Goal: Task Accomplishment & Management: Use online tool/utility

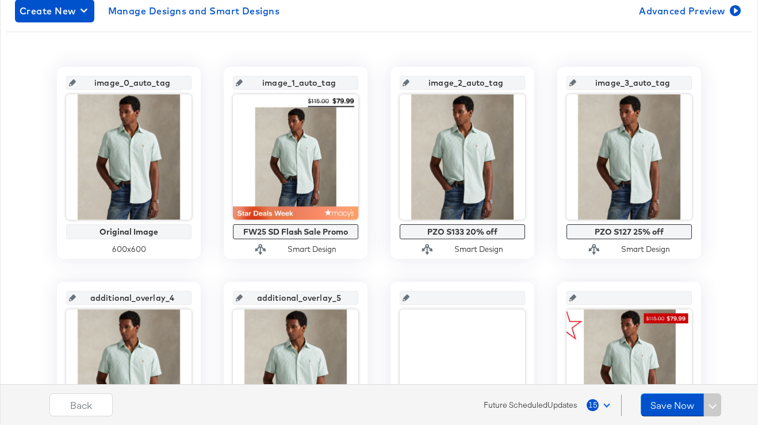
scroll to position [195, 0]
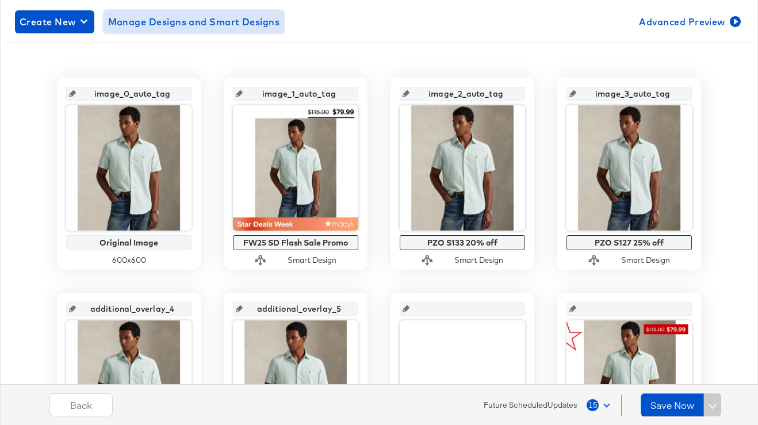
click at [188, 24] on span "Manage Designs and Smart Designs" at bounding box center [194, 22] width 172 height 16
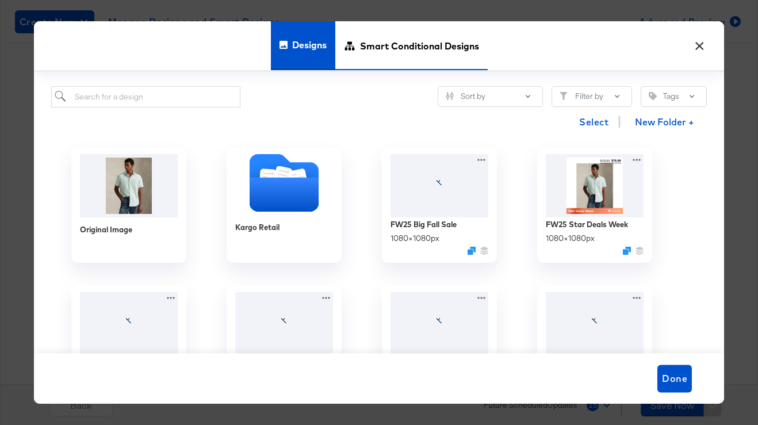
click at [386, 53] on span "Smart Conditional Designs" at bounding box center [419, 45] width 119 height 51
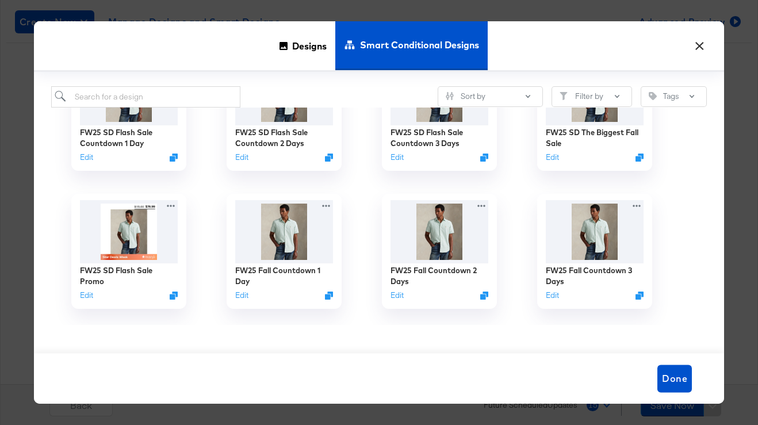
scroll to position [69, 0]
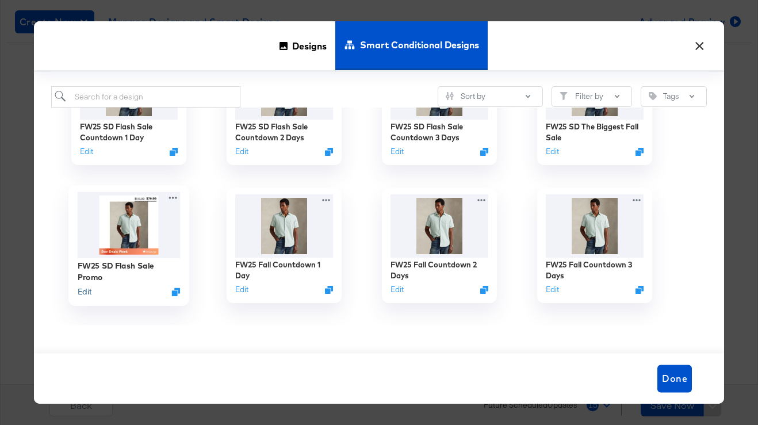
click at [80, 290] on button "Edit" at bounding box center [85, 291] width 14 height 11
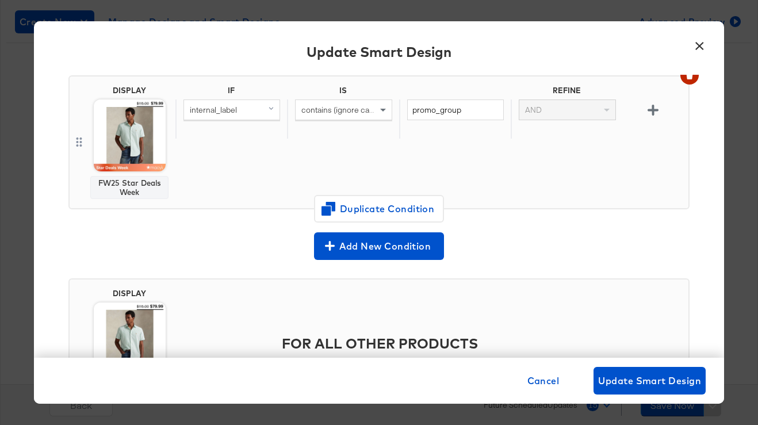
scroll to position [240, 0]
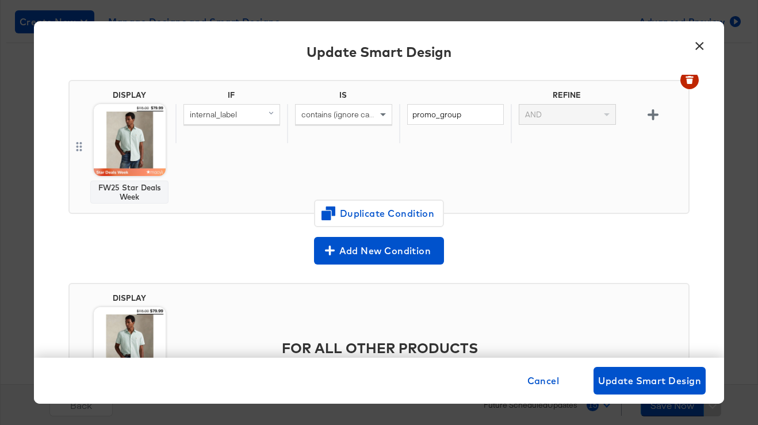
click at [216, 136] on div "internal_label" at bounding box center [231, 123] width 112 height 39
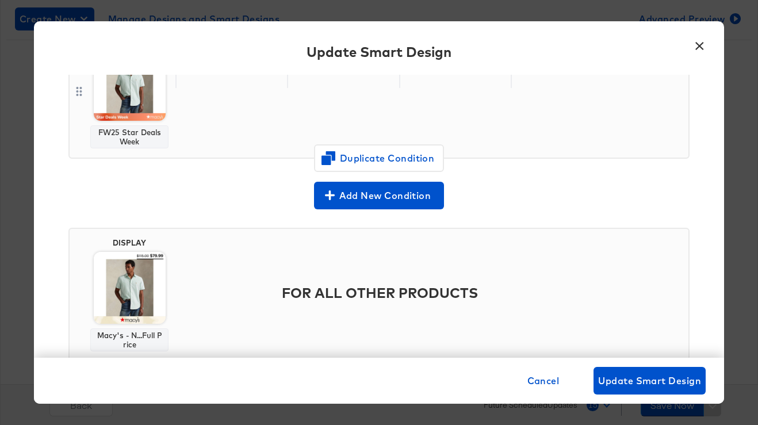
scroll to position [297, 0]
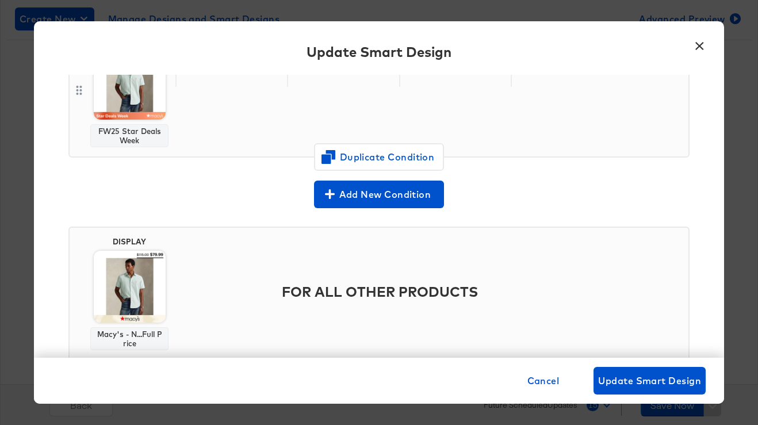
click at [696, 47] on button "×" at bounding box center [699, 43] width 21 height 21
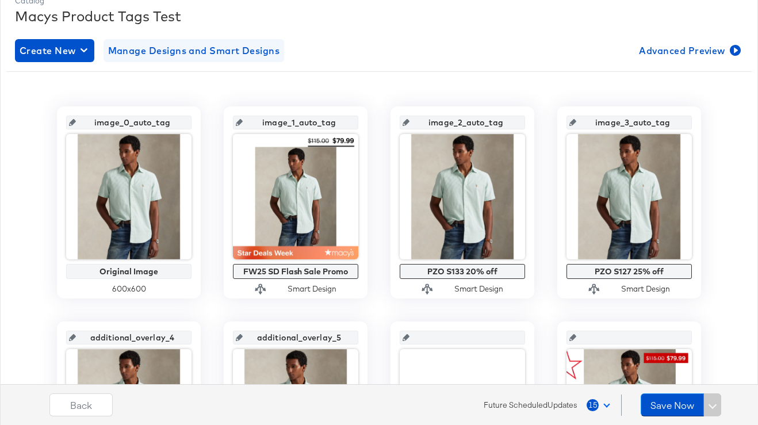
scroll to position [140, 0]
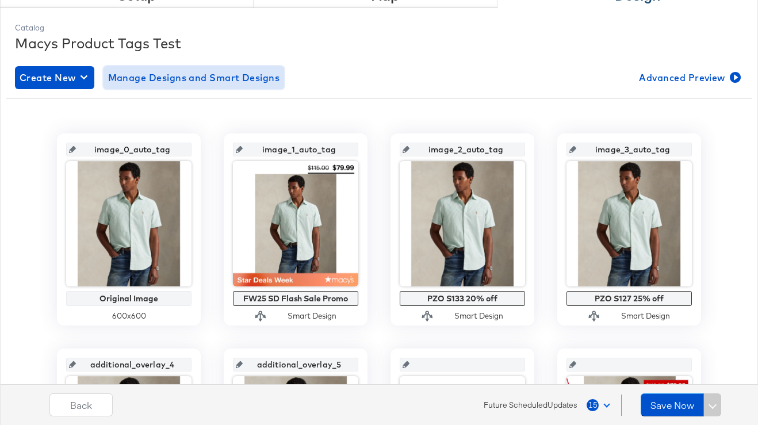
click at [172, 76] on span "Manage Designs and Smart Designs" at bounding box center [194, 78] width 172 height 16
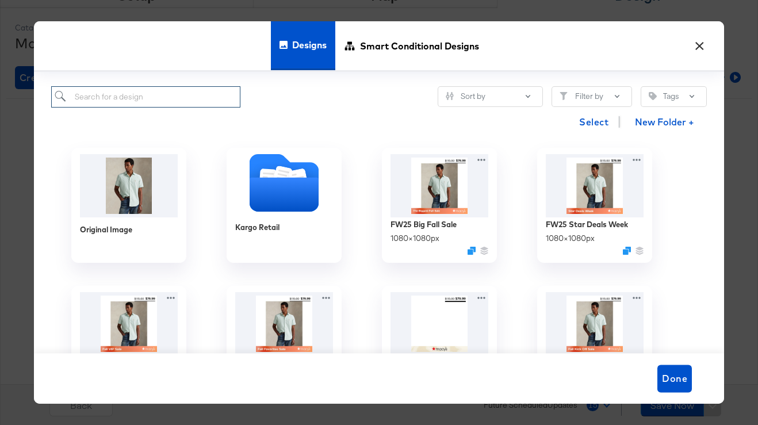
click at [191, 96] on input "search" at bounding box center [145, 96] width 189 height 21
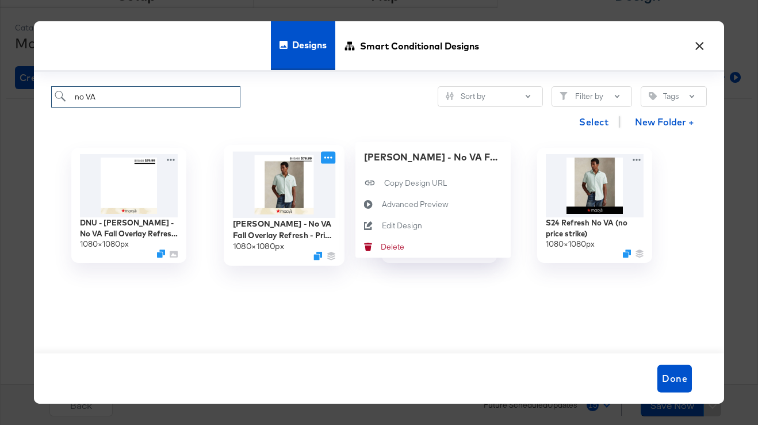
click at [329, 159] on icon at bounding box center [328, 158] width 14 height 12
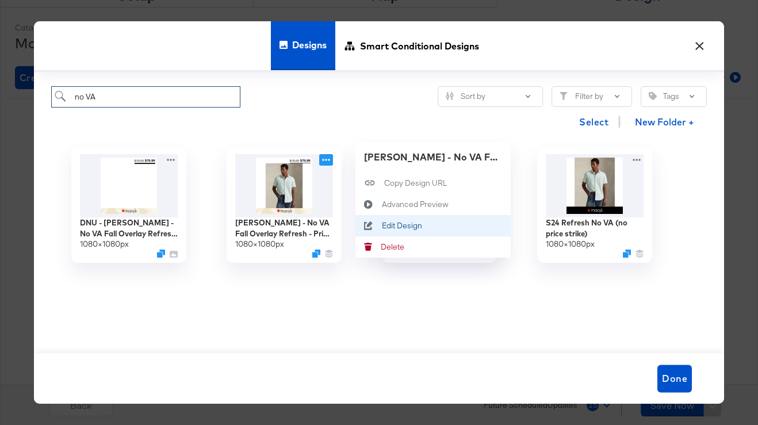
type input "no VA"
click at [375, 227] on icon at bounding box center [368, 225] width 26 height 9
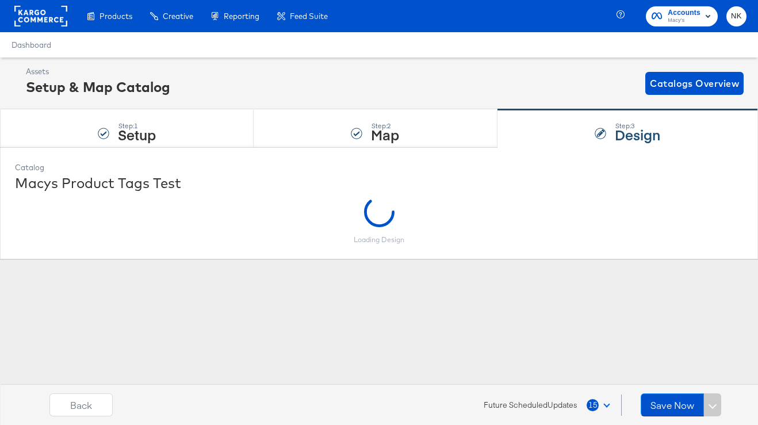
scroll to position [0, 0]
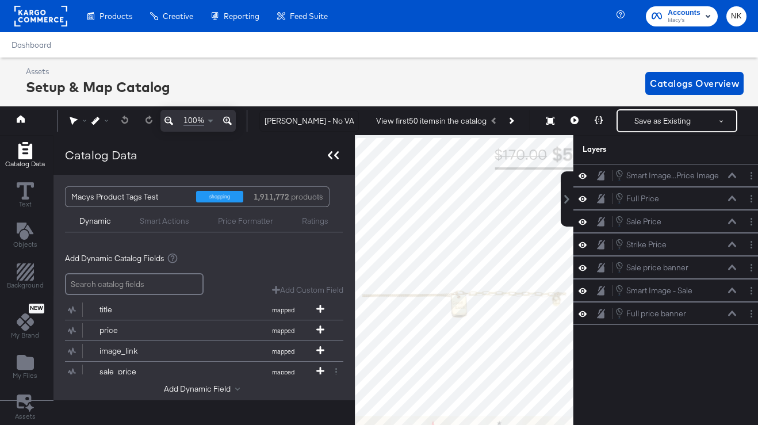
click at [334, 151] on div at bounding box center [333, 155] width 20 height 17
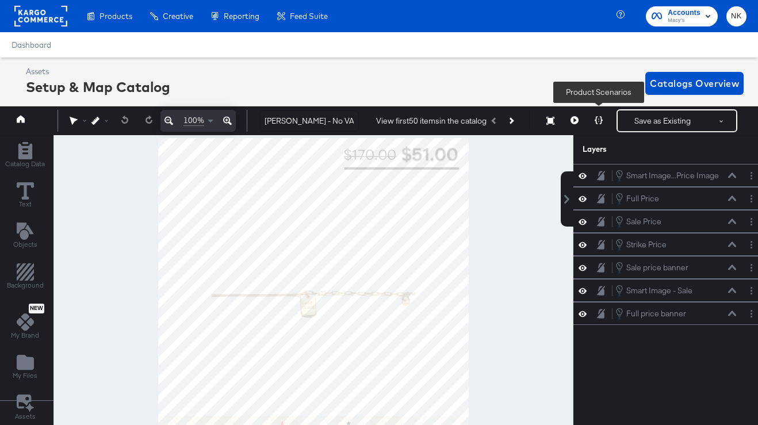
click at [603, 120] on button at bounding box center [598, 120] width 24 height 23
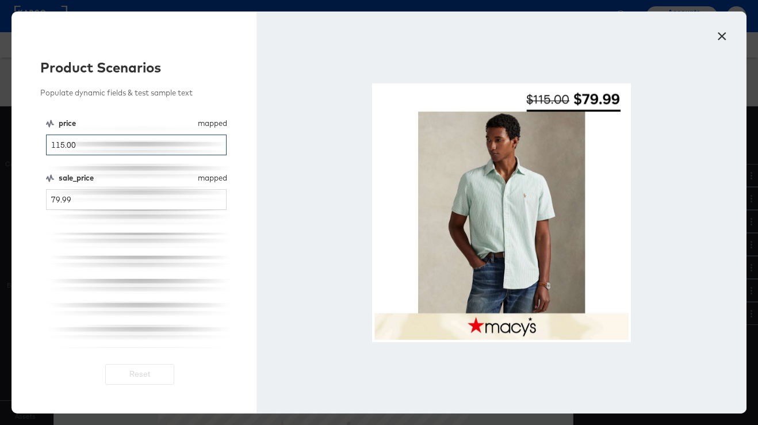
drag, startPoint x: 82, startPoint y: 143, endPoint x: 36, endPoint y: 143, distance: 46.6
click at [36, 143] on div "Product Scenarios Populate dynamic fields & test sample text price mapped price…" at bounding box center [133, 212] width 245 height 402
click at [86, 207] on input "79.99" at bounding box center [136, 199] width 181 height 21
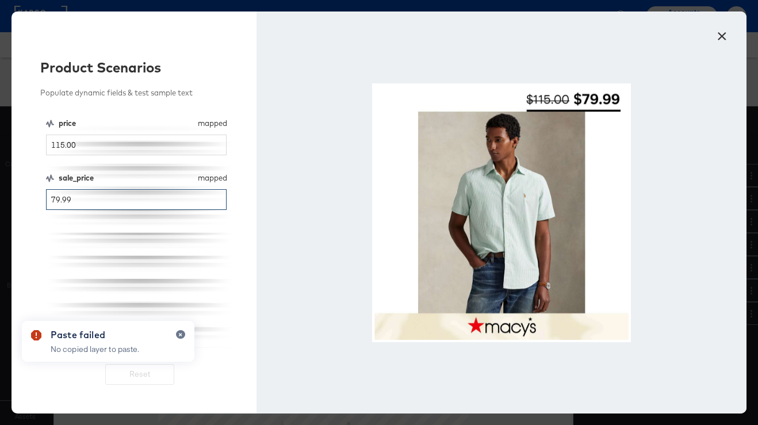
drag, startPoint x: 90, startPoint y: 200, endPoint x: 43, endPoint y: 200, distance: 46.6
click at [43, 200] on div "Product Scenarios Populate dynamic fields & test sample text price mapped price…" at bounding box center [133, 212] width 245 height 402
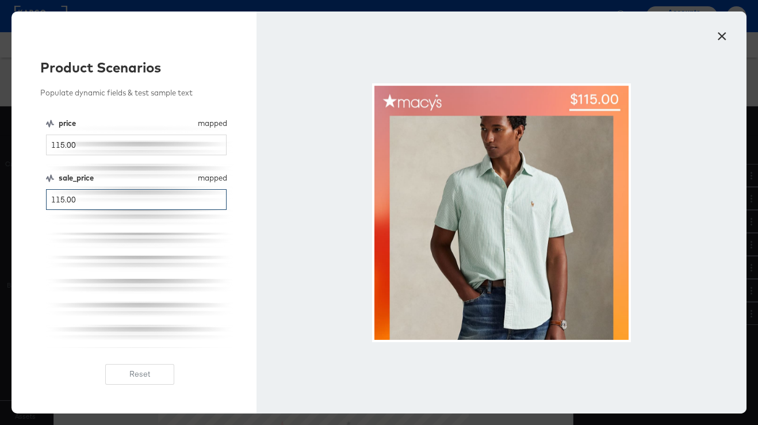
type input "115.00"
click at [719, 32] on button "×" at bounding box center [721, 33] width 21 height 21
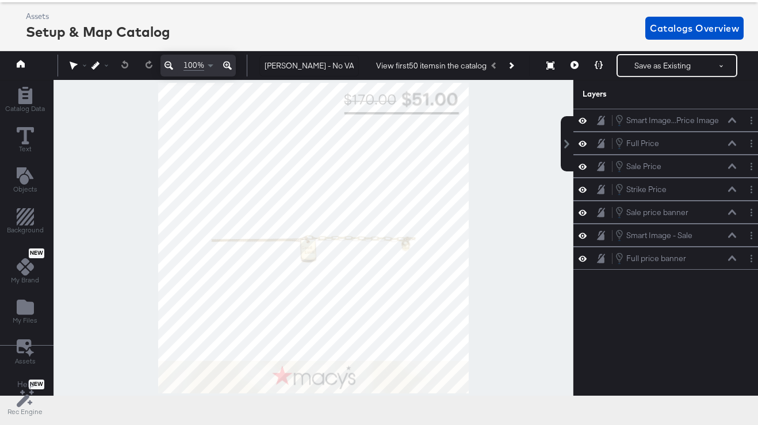
scroll to position [54, 0]
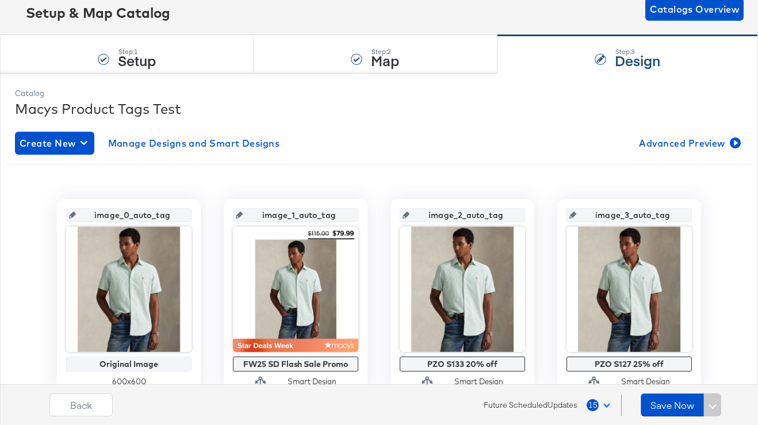
scroll to position [114, 0]
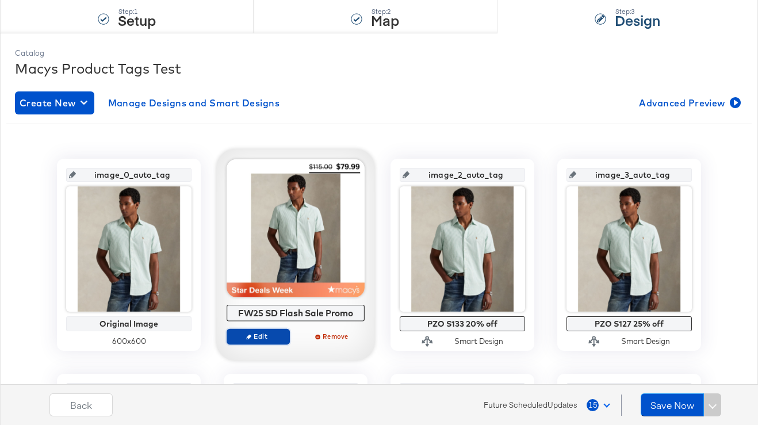
click at [254, 337] on span "Edit" at bounding box center [258, 336] width 53 height 9
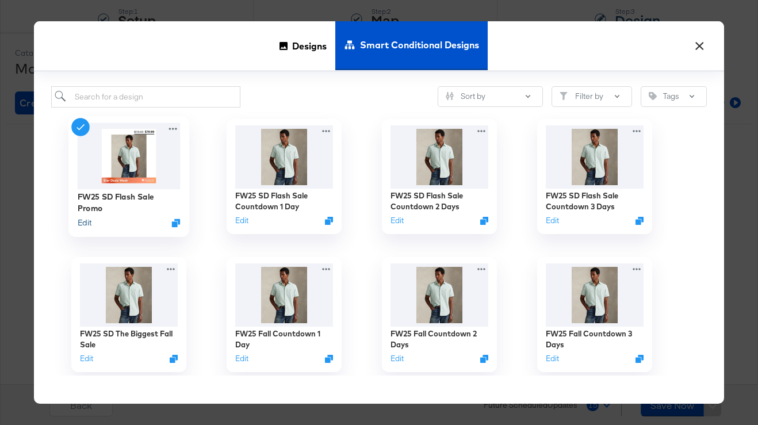
click at [83, 225] on button "Edit" at bounding box center [85, 222] width 14 height 11
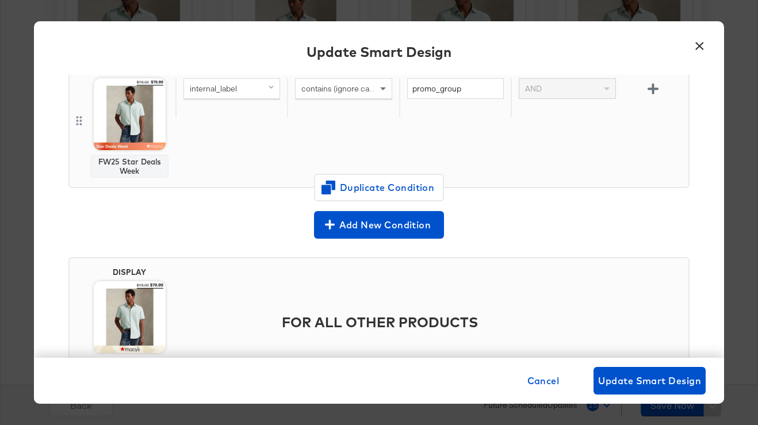
scroll to position [269, 0]
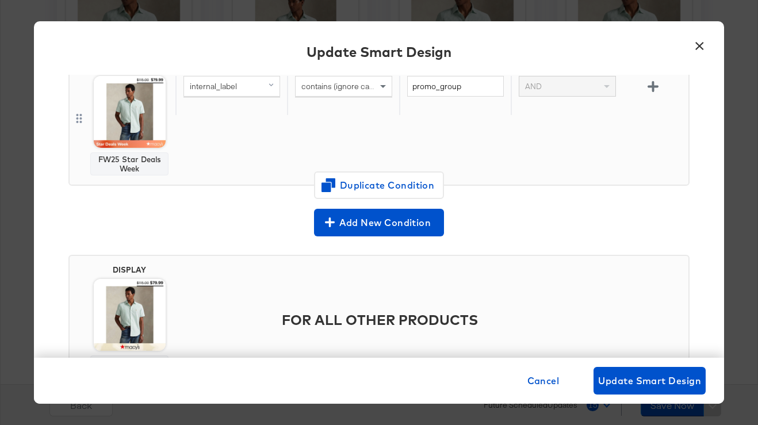
click at [700, 47] on button "×" at bounding box center [699, 43] width 21 height 21
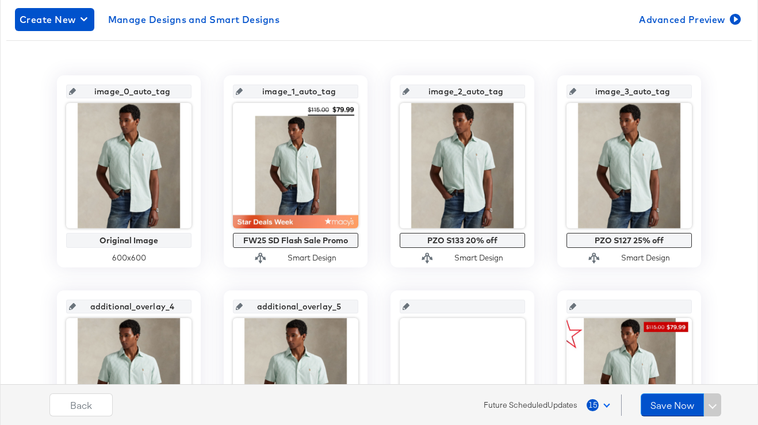
scroll to position [149, 0]
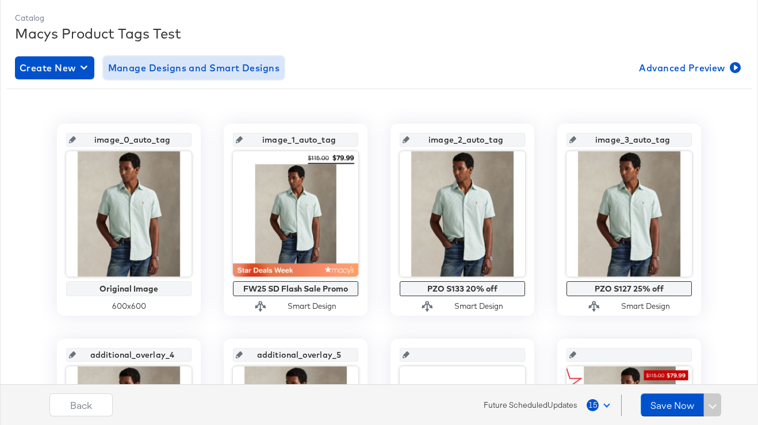
click at [214, 73] on span "Manage Designs and Smart Designs" at bounding box center [194, 68] width 172 height 16
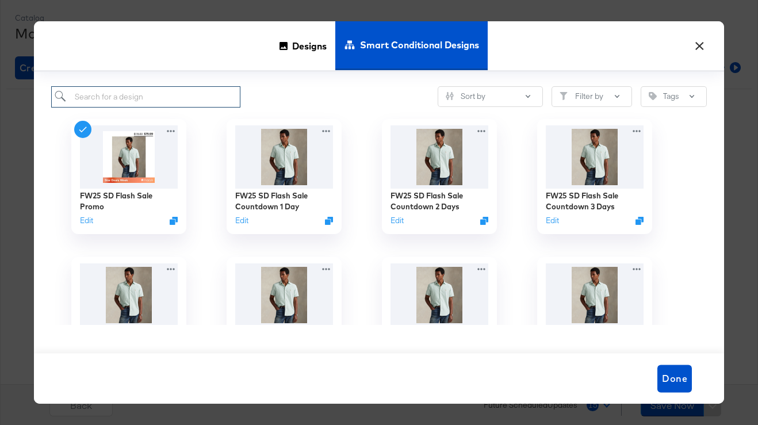
click at [202, 99] on input "search" at bounding box center [145, 96] width 189 height 21
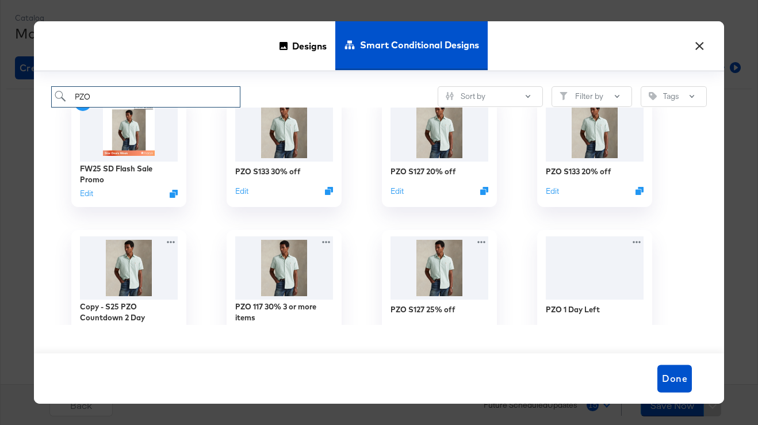
scroll to position [30, 0]
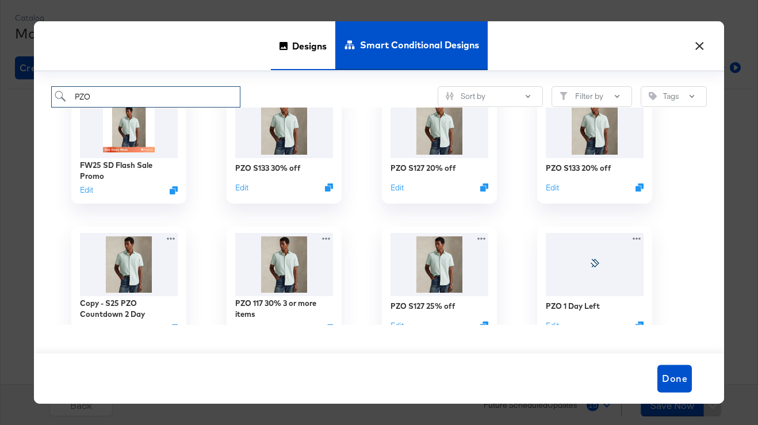
type input "PZO"
click at [307, 40] on span "Designs" at bounding box center [309, 45] width 34 height 51
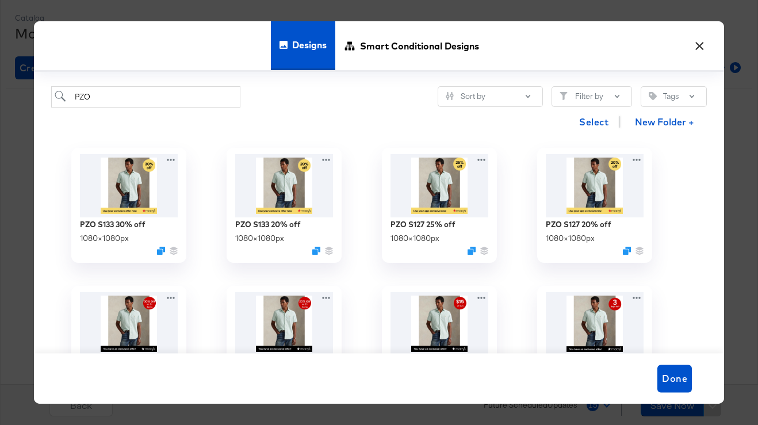
click at [703, 41] on button "×" at bounding box center [699, 43] width 21 height 21
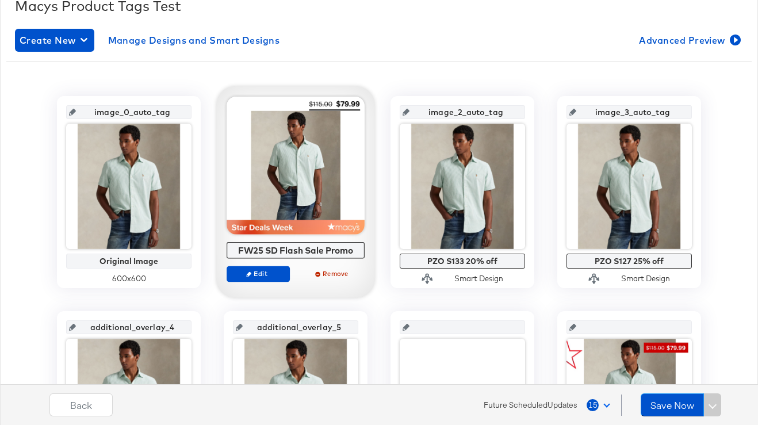
scroll to position [168, 0]
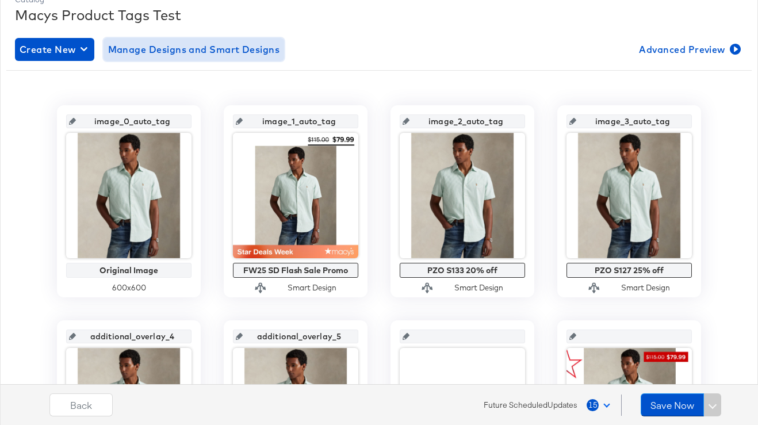
click at [181, 44] on span "Manage Designs and Smart Designs" at bounding box center [194, 49] width 172 height 16
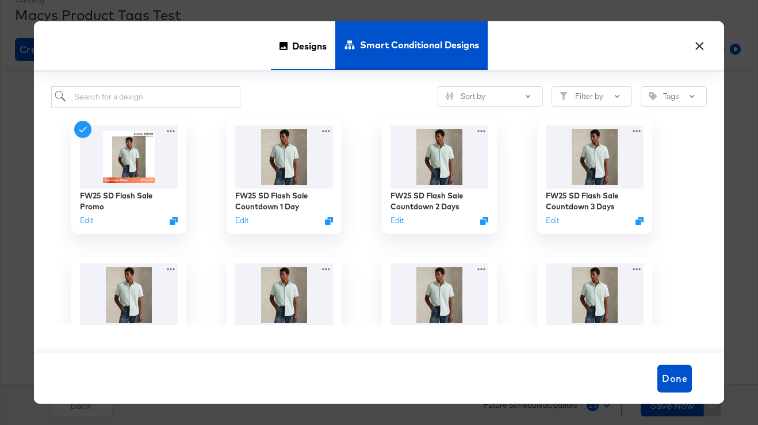
click at [310, 60] on span "Designs" at bounding box center [309, 45] width 34 height 51
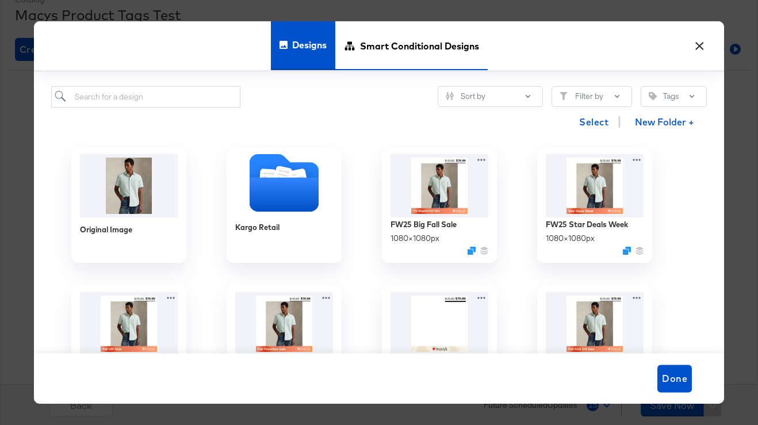
click at [387, 40] on span "Smart Conditional Designs" at bounding box center [419, 45] width 119 height 51
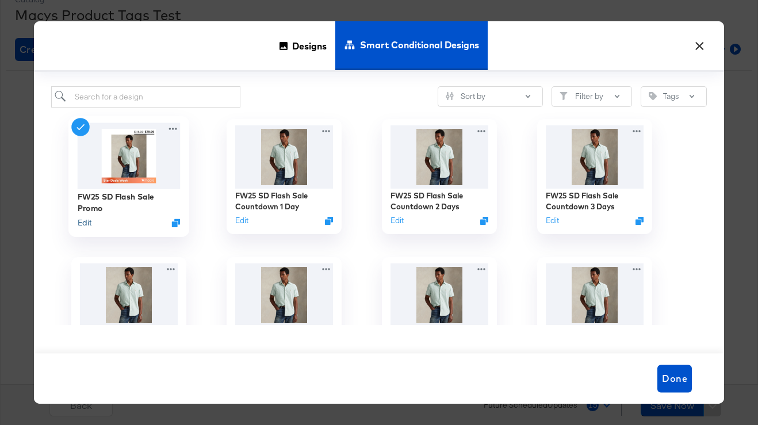
click at [85, 221] on button "Edit" at bounding box center [85, 222] width 14 height 11
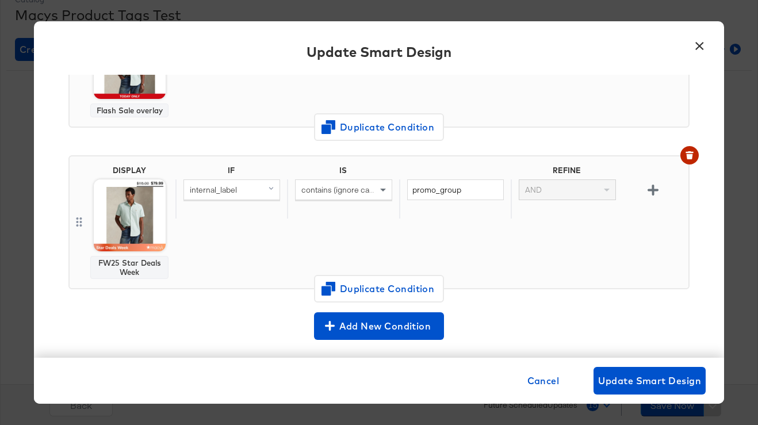
scroll to position [185, 0]
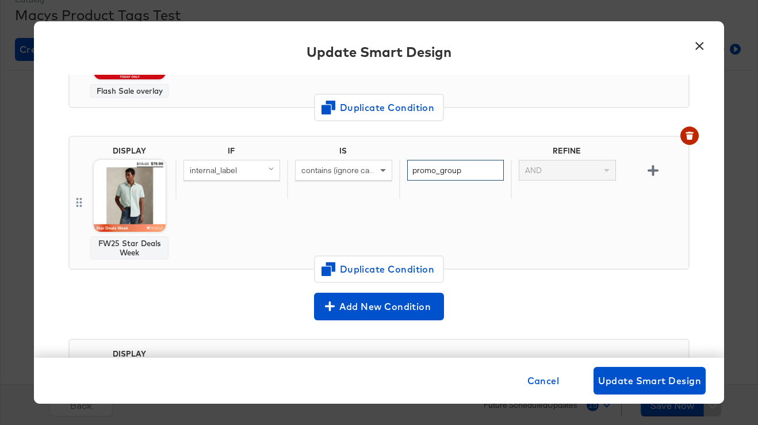
drag, startPoint x: 466, startPoint y: 168, endPoint x: 401, endPoint y: 168, distance: 65.0
click at [401, 168] on div "promo_group" at bounding box center [455, 180] width 112 height 40
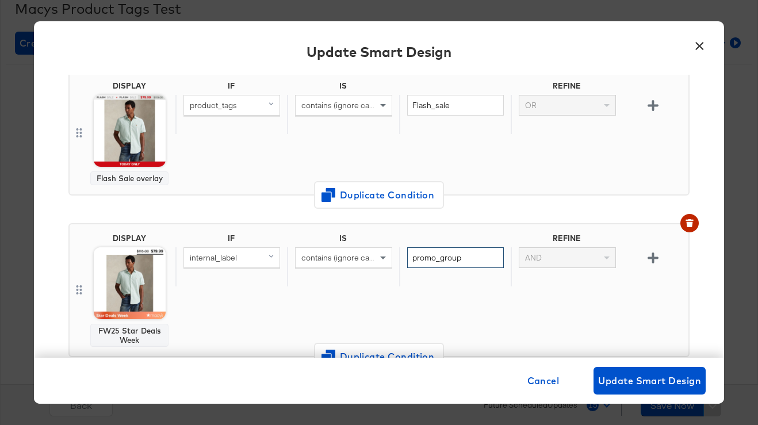
scroll to position [103, 0]
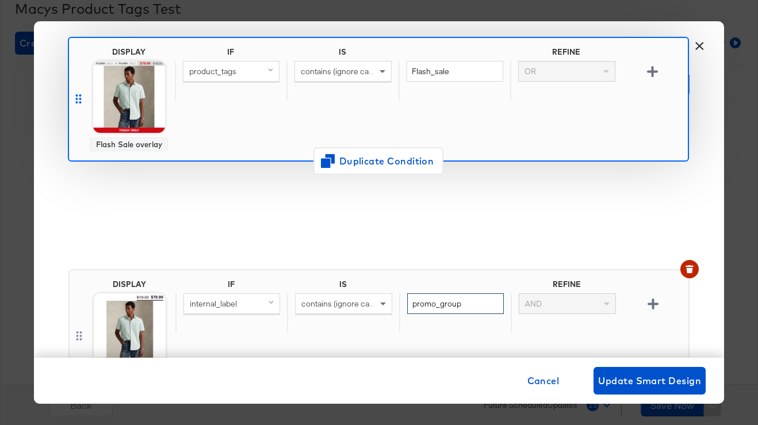
drag, startPoint x: 75, startPoint y: 126, endPoint x: 74, endPoint y: 106, distance: 20.7
click at [74, 106] on div "Input Smart Design Name * FW25 SD Flash Sale Promo DISPLAY Flash Sale overlay I…" at bounding box center [379, 216] width 690 height 283
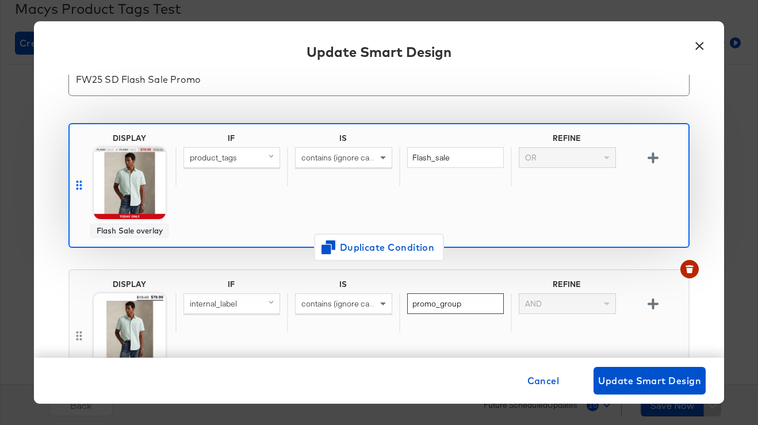
scroll to position [45, 0]
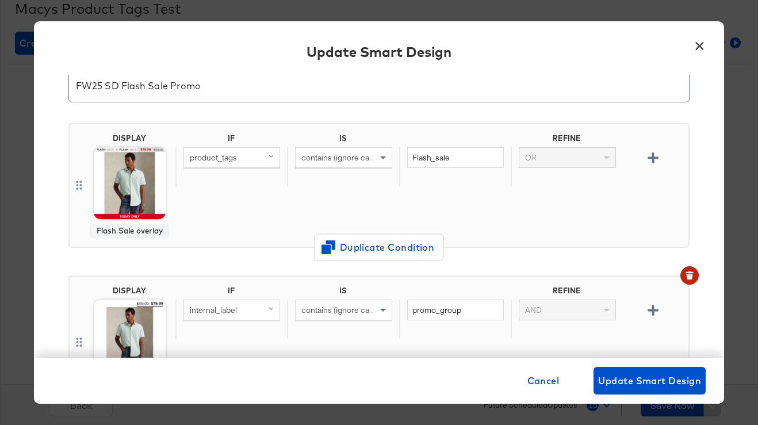
click at [56, 200] on div "Input Smart Design Name * FW25 SD Flash Sale Promo DISPLAY Flash Sale overlay I…" at bounding box center [379, 216] width 690 height 283
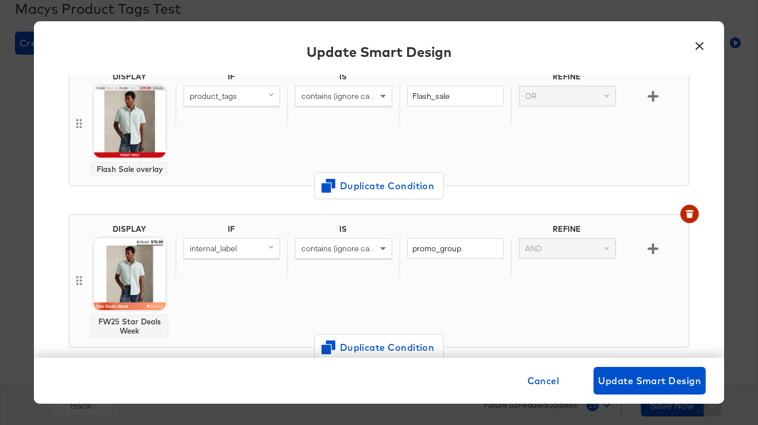
scroll to position [97, 0]
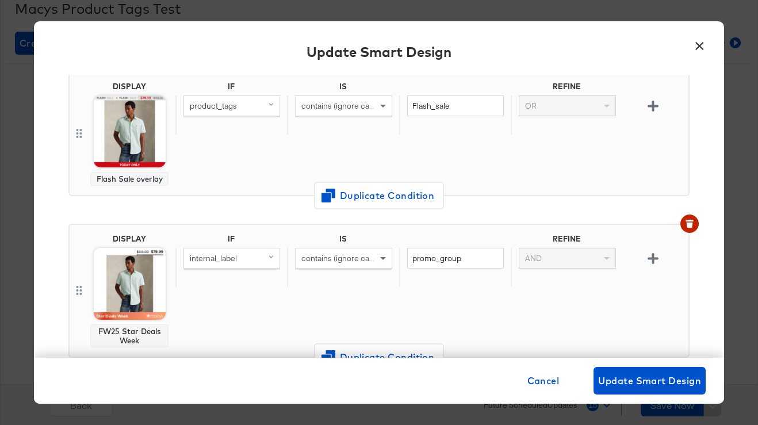
click at [697, 48] on button "×" at bounding box center [699, 43] width 21 height 21
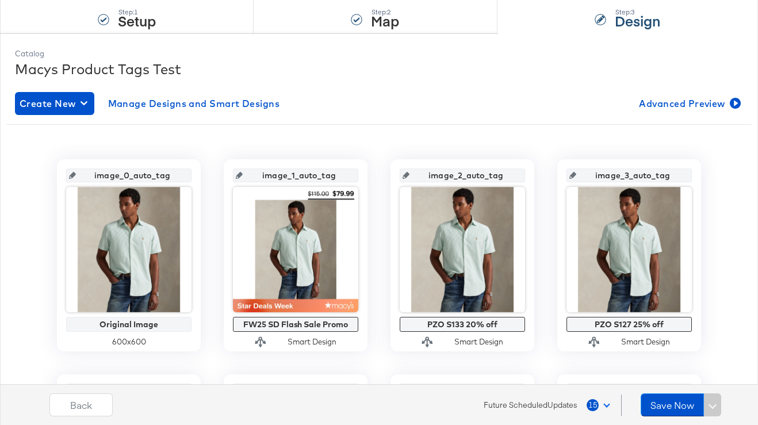
scroll to position [0, 0]
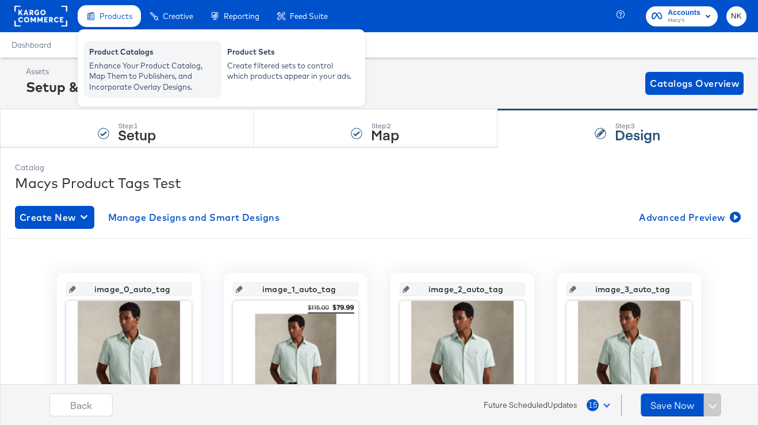
click at [106, 63] on div "Enhance Your Product Catalog, Map Them to Publishers, and Incorporate Overlay D…" at bounding box center [152, 76] width 126 height 32
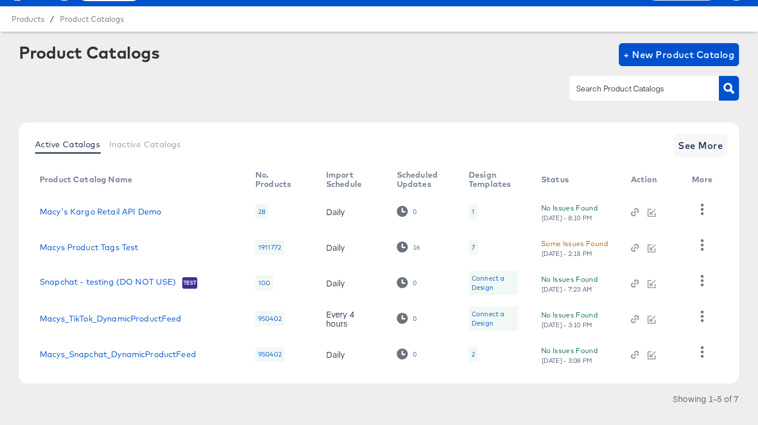
scroll to position [35, 0]
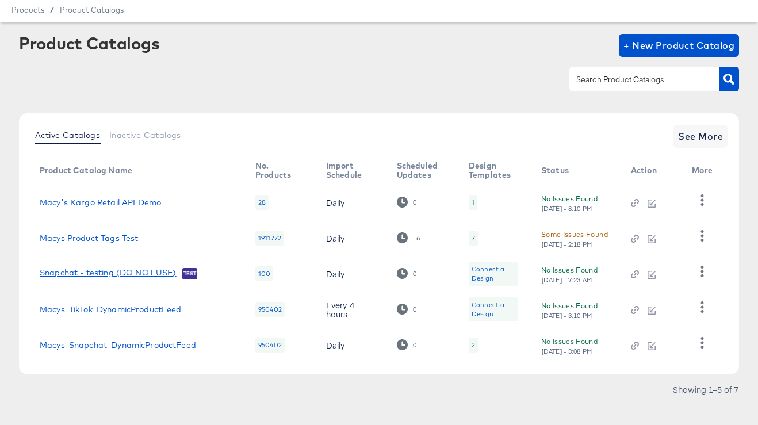
click at [136, 271] on link "Snapchat - testing (DO NOT USE)" at bounding box center [108, 273] width 137 height 11
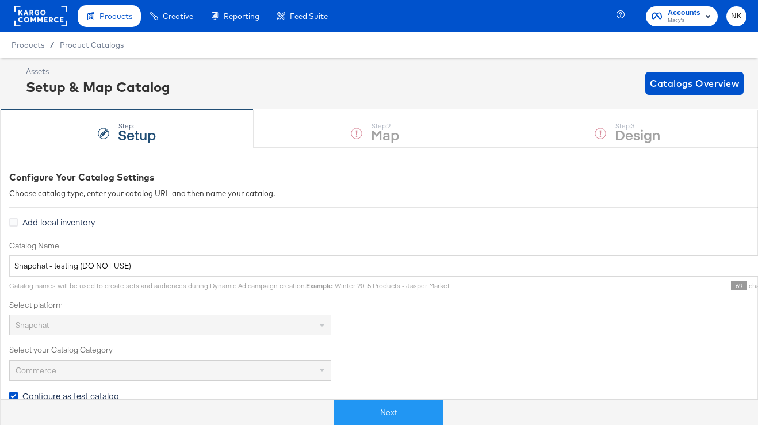
click at [32, 9] on rect at bounding box center [40, 16] width 53 height 21
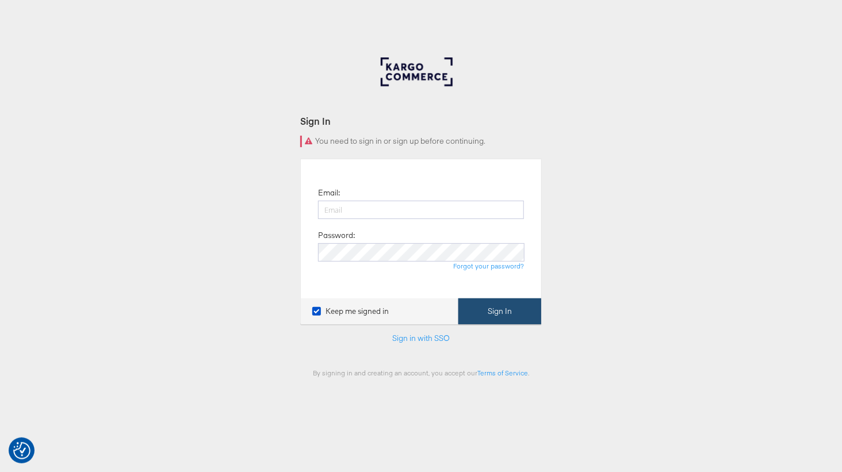
type input "niall.kavanagh@kargo.com"
click at [517, 317] on button "Sign In" at bounding box center [499, 311] width 83 height 26
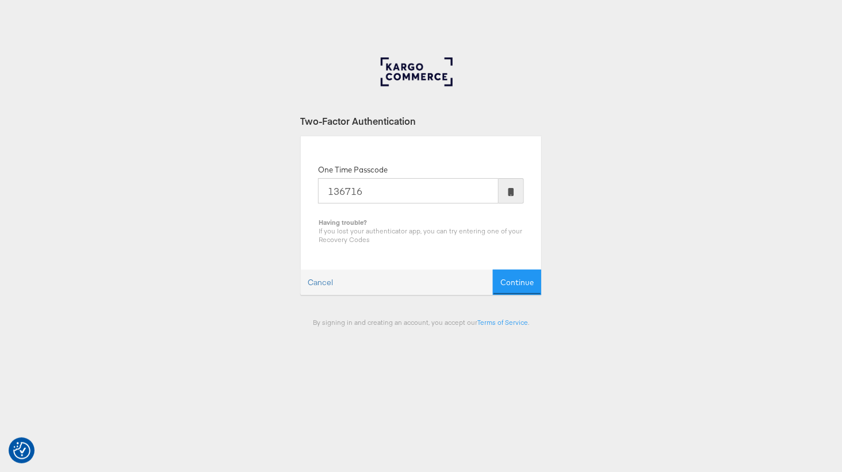
type input "136716"
click at [493, 270] on button "Continue" at bounding box center [517, 283] width 48 height 26
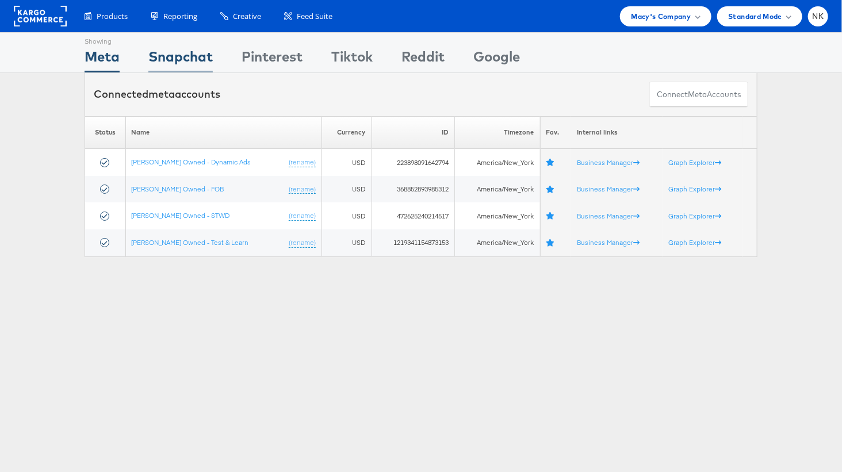
click at [186, 59] on div "Snapchat" at bounding box center [180, 60] width 64 height 26
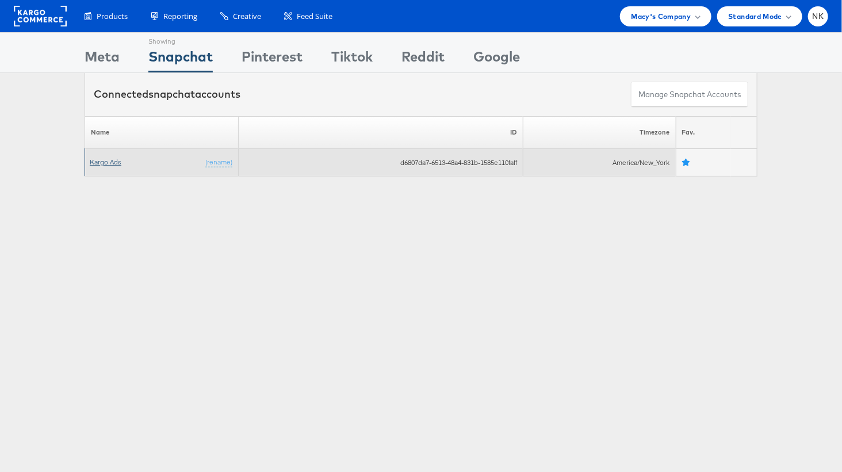
click at [108, 160] on link "Kargo Ads" at bounding box center [106, 162] width 32 height 9
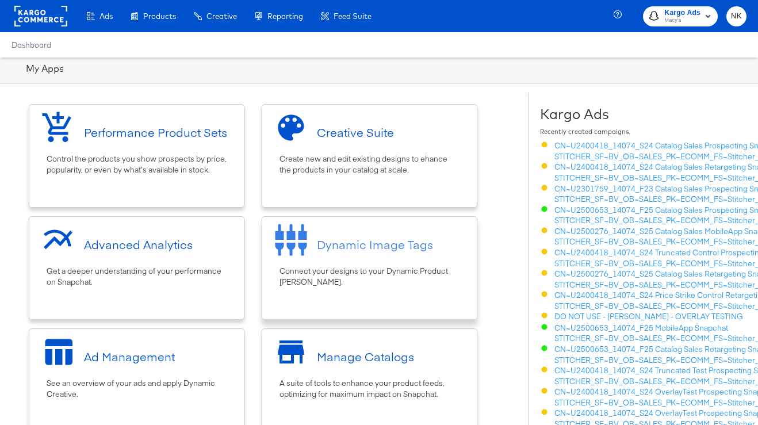
click at [393, 304] on div "Dynamic Image Tags Connect your designs to your Dynamic Product [PERSON_NAME]." at bounding box center [370, 267] width 216 height 103
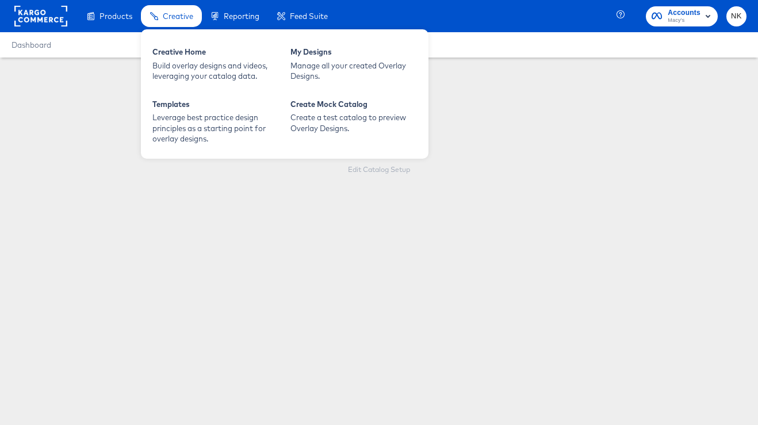
click at [173, 16] on span "Creative" at bounding box center [178, 15] width 30 height 9
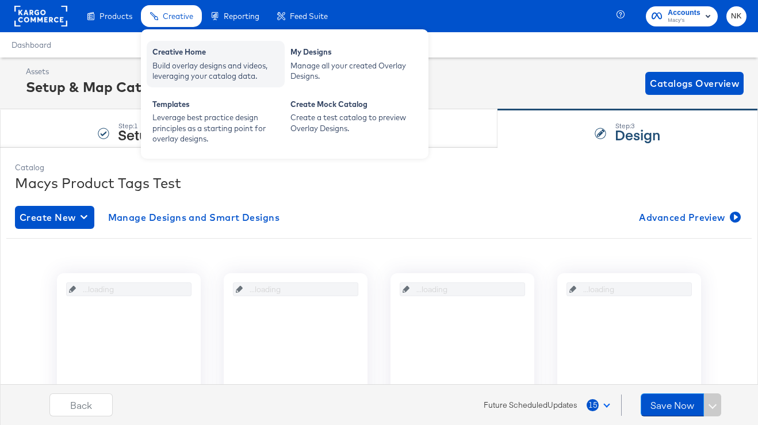
click at [192, 62] on div "Build overlay designs and videos, leveraging your catalog data." at bounding box center [215, 70] width 126 height 21
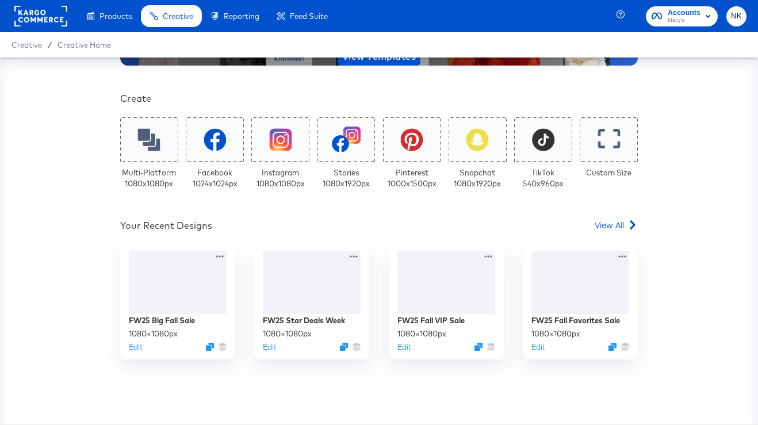
scroll to position [217, 0]
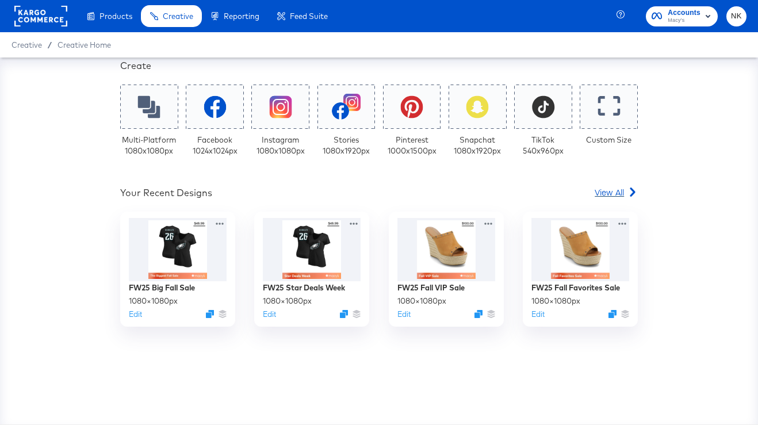
click at [607, 194] on span "View All" at bounding box center [608, 191] width 29 height 11
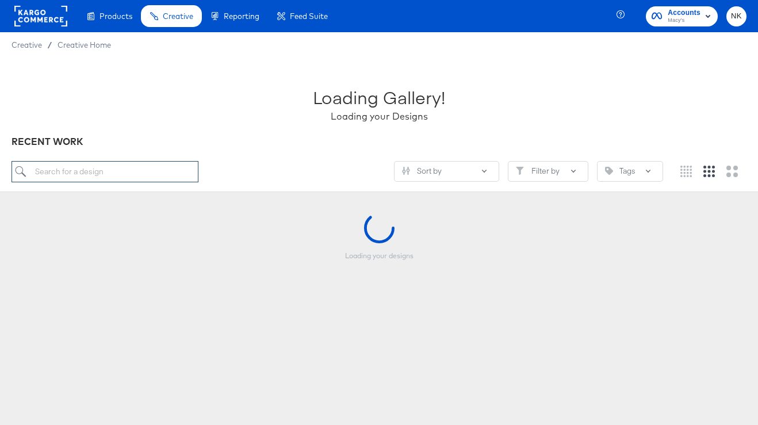
click at [90, 174] on input "search" at bounding box center [104, 171] width 187 height 21
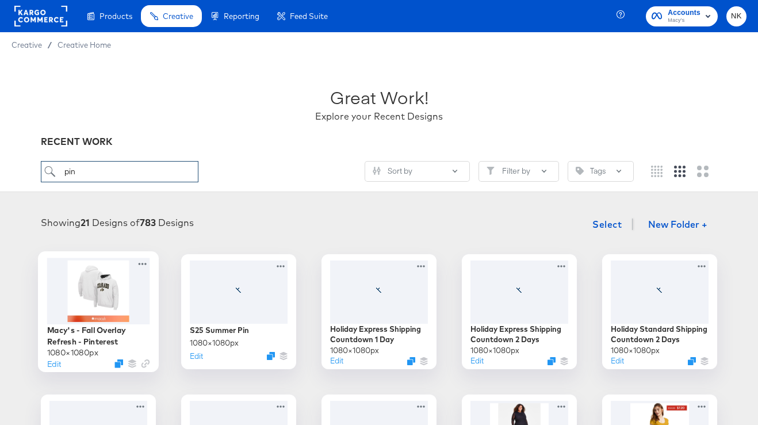
type input "pin"
click at [77, 307] on div at bounding box center [98, 291] width 103 height 66
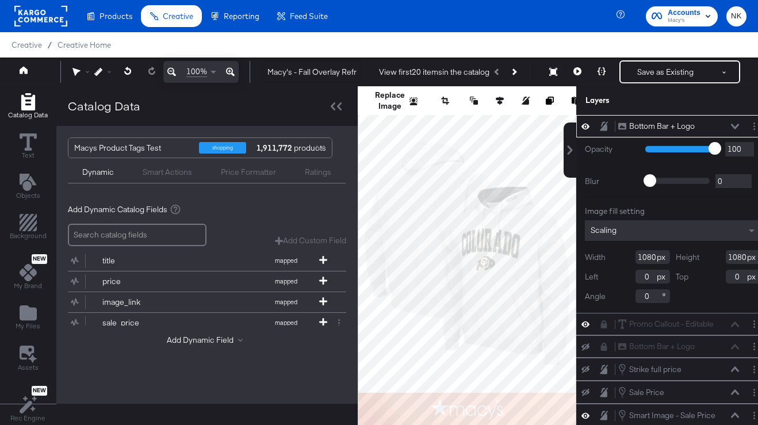
scroll to position [0, 10]
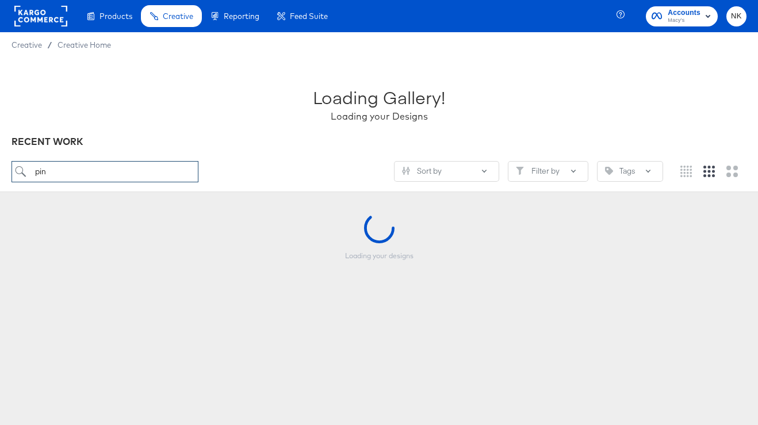
click at [105, 174] on input "pin" at bounding box center [104, 171] width 187 height 21
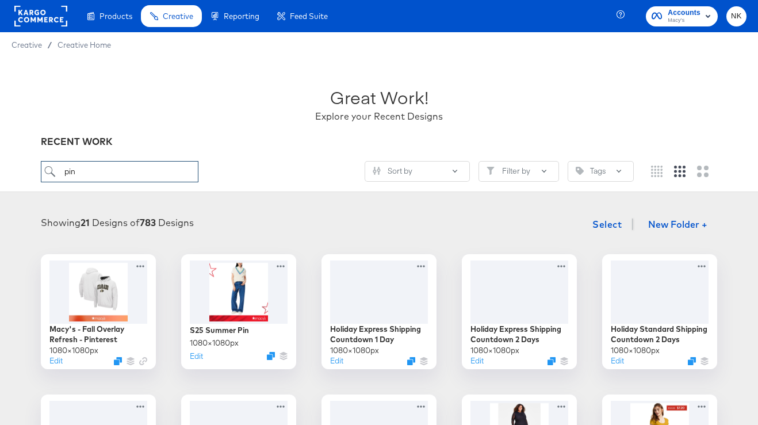
click at [105, 174] on input "pin" at bounding box center [120, 171] width 158 height 21
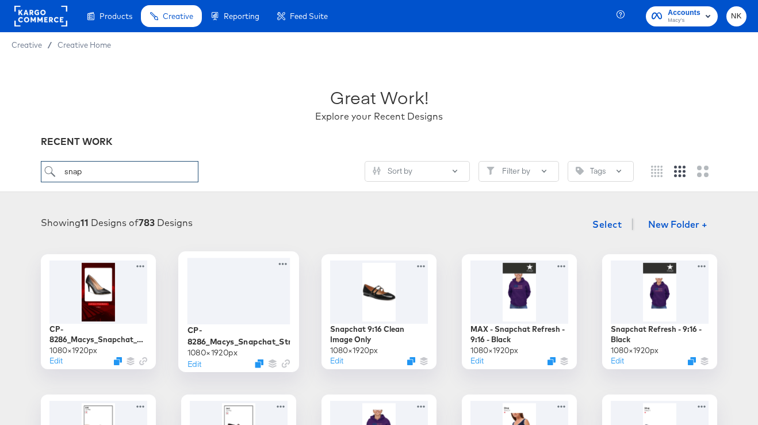
type input "snap"
click at [246, 296] on div at bounding box center [238, 291] width 103 height 66
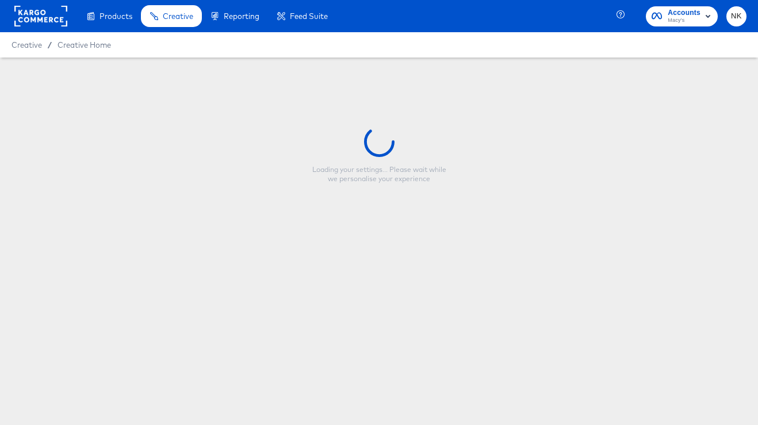
type input "CP-8286_Macys_Snapchat_Strikethrough"
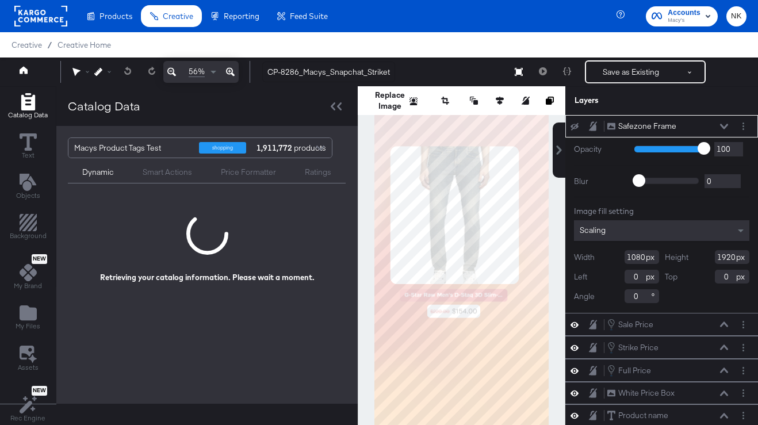
click at [331, 96] on div "Catalog Data" at bounding box center [206, 106] width 301 height 40
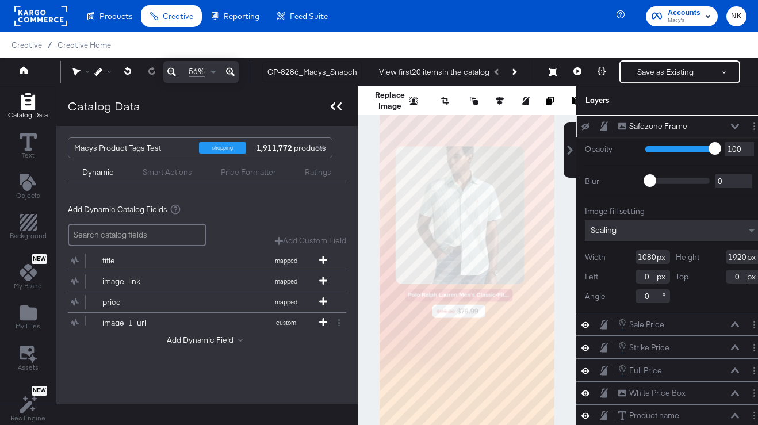
click at [335, 114] on div at bounding box center [336, 106] width 20 height 17
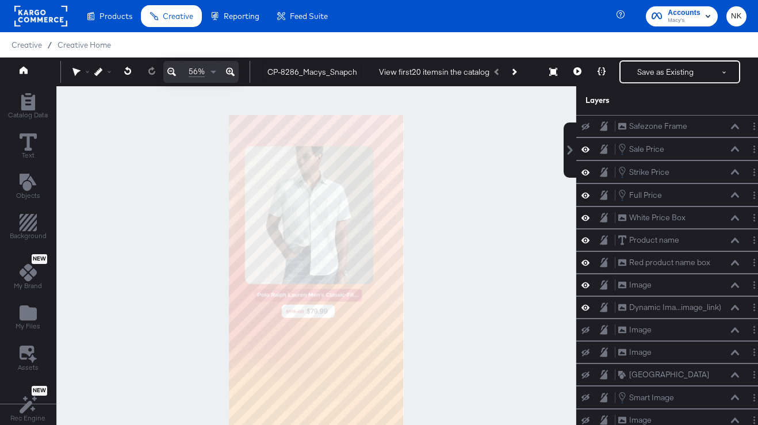
click at [471, 223] on div at bounding box center [316, 270] width 520 height 368
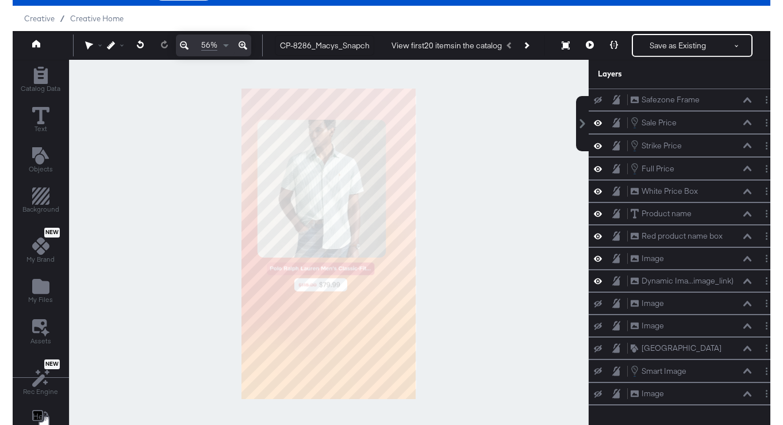
scroll to position [30, 0]
